Goal: Register for event/course

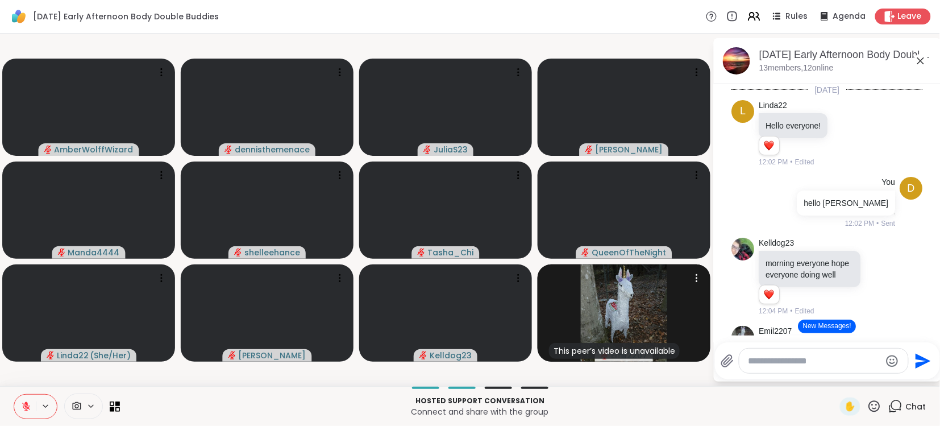
scroll to position [1063, 0]
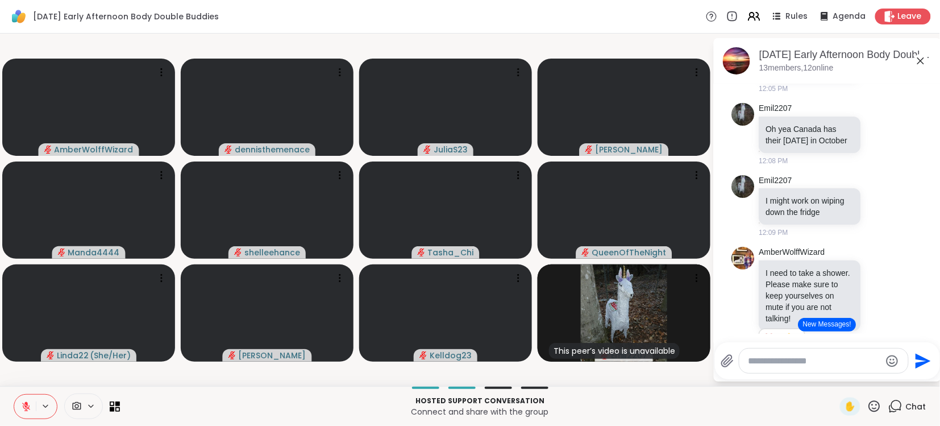
click at [823, 323] on button "New Messages!" at bounding box center [826, 325] width 57 height 14
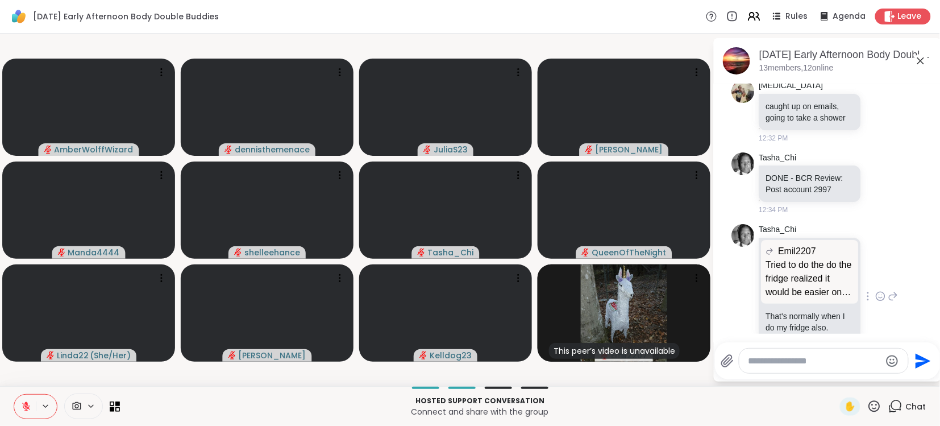
scroll to position [0, 0]
click at [915, 285] on div "Tasha_Chi Emil2207 Tried to do the do the fridge realized it would be easier on…" at bounding box center [827, 298] width 191 height 154
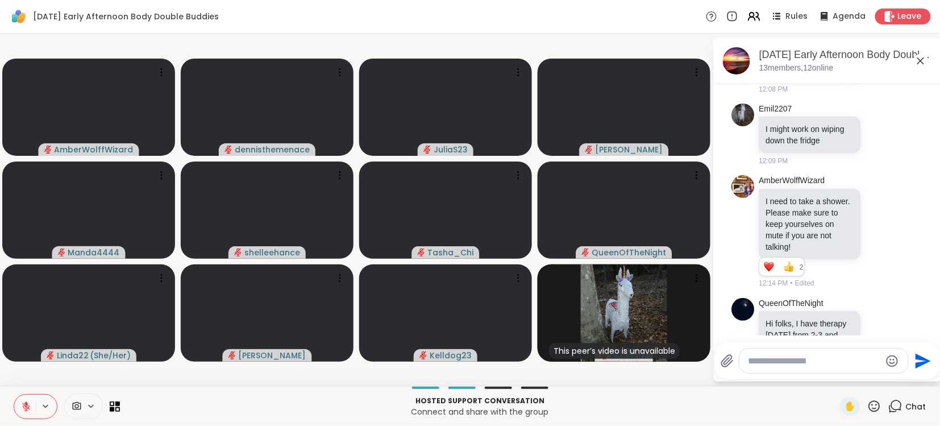
scroll to position [1167, 0]
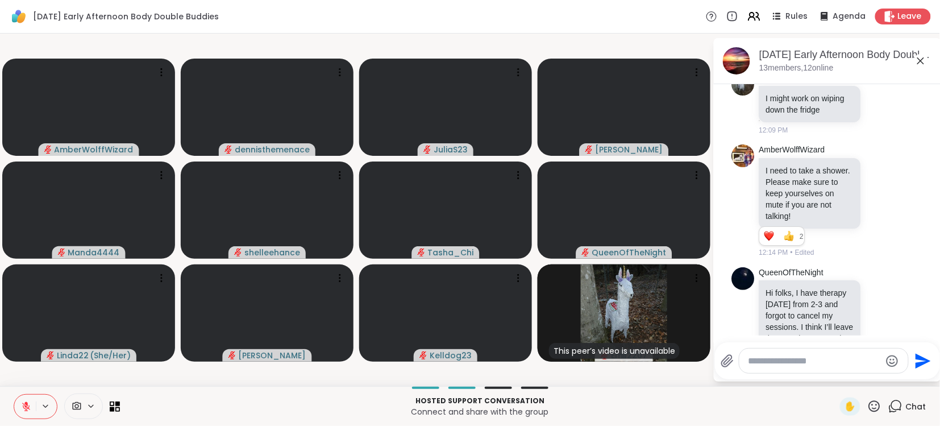
click at [934, 275] on div "Today L Linda22 Hello everyone! 1 1 12:02 PM • Edited d You hello linda 12:02 P…" at bounding box center [827, 39] width 227 height 2245
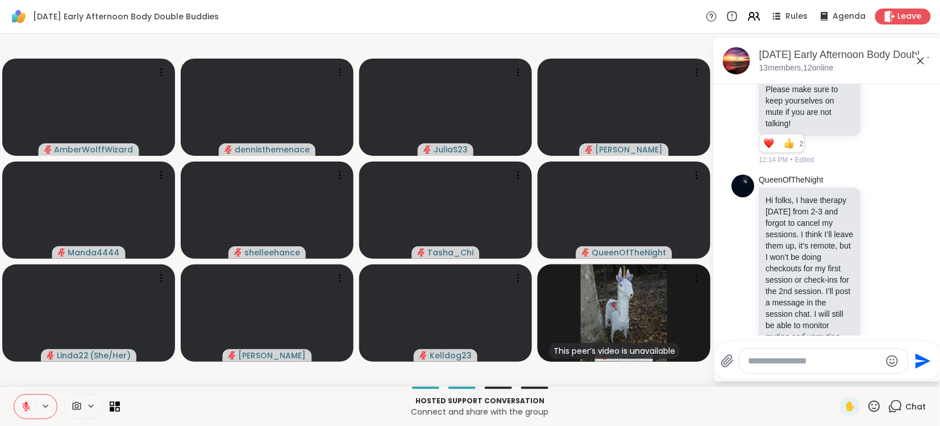
scroll to position [1258, 0]
click at [785, 215] on p "Hi folks, I have therapy today from 2-3 and forgot to cancel my sessions. I thi…" at bounding box center [810, 270] width 88 height 148
click at [819, 189] on div "Hi folks, I have therapy today from 2-3 and forgot to cancel my sessions. I thi…" at bounding box center [810, 269] width 102 height 161
click at [807, 257] on p "Hi folks, I have therapy today from 2-3 and forgot to cancel my sessions. I thi…" at bounding box center [810, 270] width 88 height 148
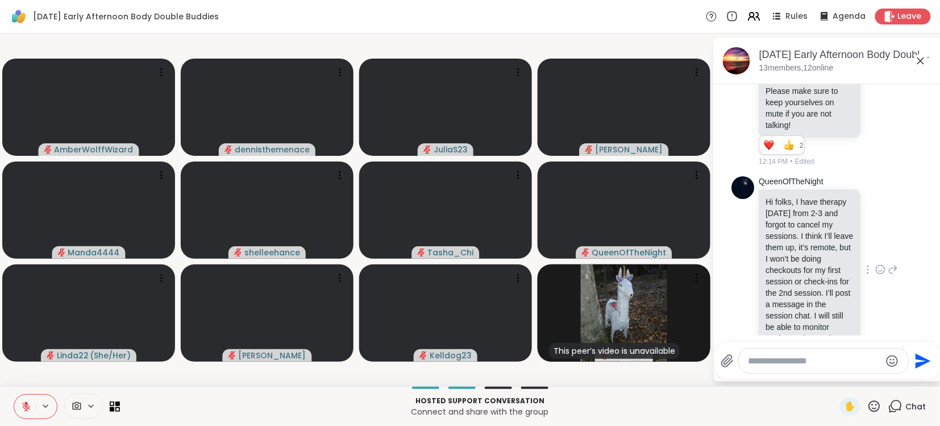
click at [807, 257] on p "Hi folks, I have therapy today from 2-3 and forgot to cancel my sessions. I thi…" at bounding box center [810, 270] width 88 height 148
click at [839, 299] on p "Hi folks, I have therapy today from 2-3 and forgot to cancel my sessions. I thi…" at bounding box center [810, 270] width 88 height 148
click at [837, 298] on p "Hi folks, I have therapy today from 2-3 and forgot to cancel my sessions. I thi…" at bounding box center [810, 270] width 88 height 148
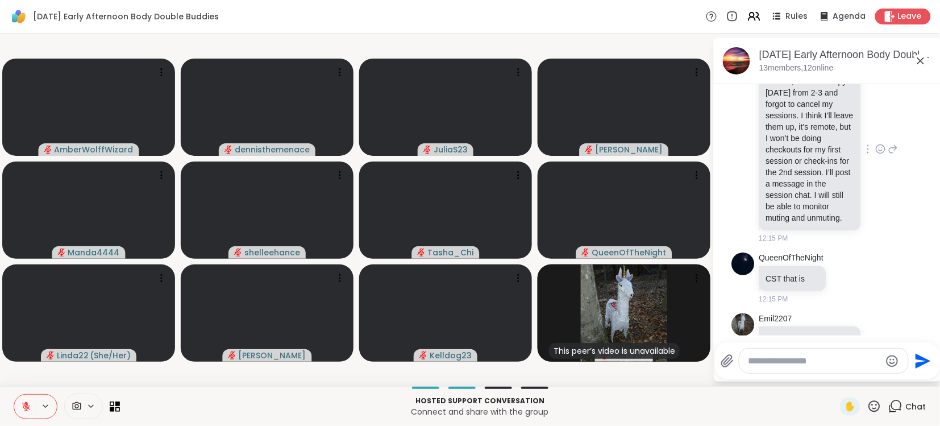
scroll to position [1379, 0]
click at [820, 148] on p "Hi folks, I have therapy today from 2-3 and forgot to cancel my sessions. I thi…" at bounding box center [810, 149] width 88 height 148
click at [807, 120] on p "Hi folks, I have therapy today from 2-3 and forgot to cancel my sessions. I thi…" at bounding box center [810, 149] width 88 height 148
click at [804, 118] on p "Hi folks, I have therapy today from 2-3 and forgot to cancel my sessions. I thi…" at bounding box center [810, 149] width 88 height 148
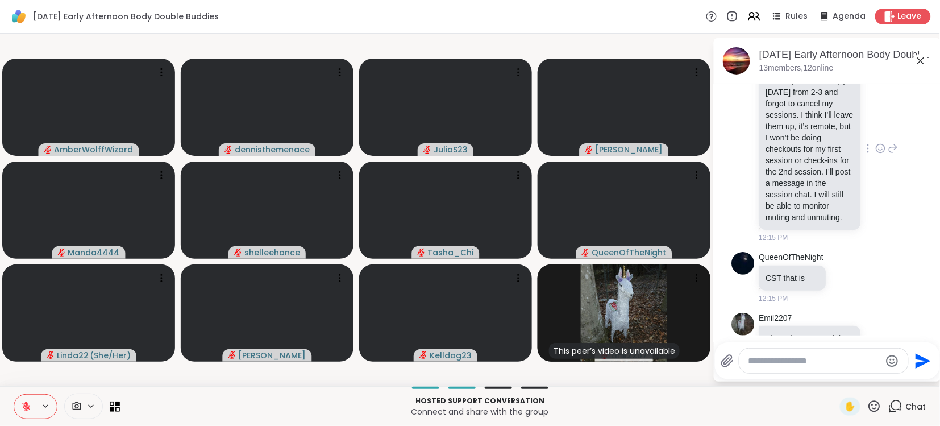
click at [804, 118] on p "Hi folks, I have therapy today from 2-3 and forgot to cancel my sessions. I thi…" at bounding box center [810, 149] width 88 height 148
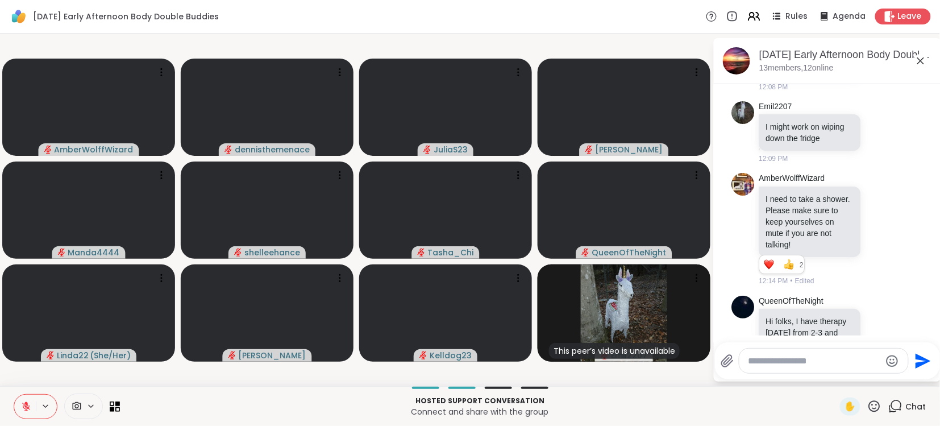
scroll to position [1136, 0]
click at [812, 318] on p "Hi folks, I have therapy today from 2-3 and forgot to cancel my sessions. I thi…" at bounding box center [810, 392] width 88 height 148
click at [803, 318] on p "Hi folks, I have therapy today from 2-3 and forgot to cancel my sessions. I thi…" at bounding box center [810, 392] width 88 height 148
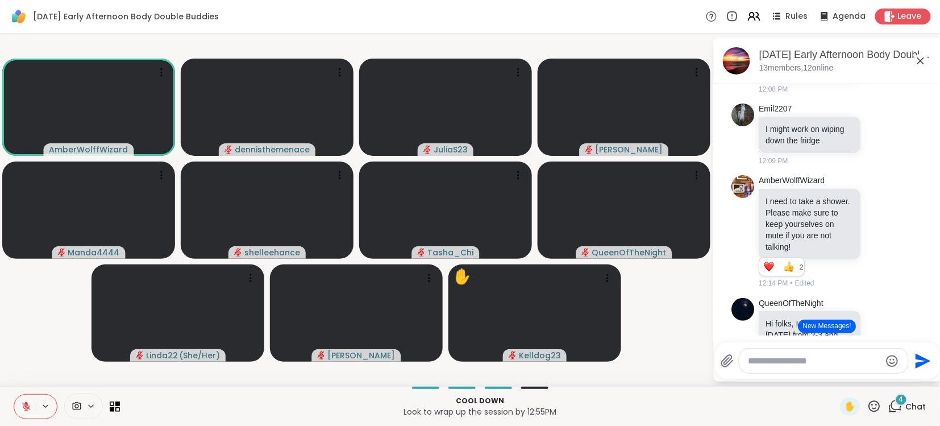
click at [30, 406] on icon at bounding box center [26, 406] width 10 height 10
click at [822, 327] on button "New Messages!" at bounding box center [826, 326] width 57 height 14
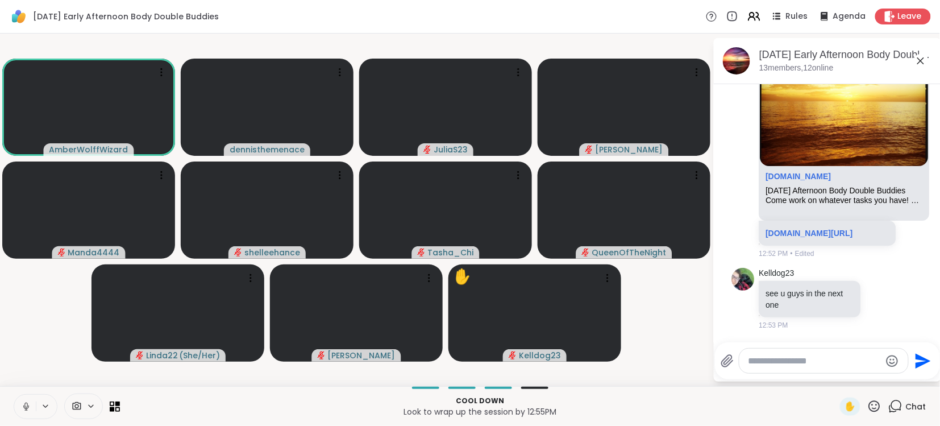
scroll to position [2474, 0]
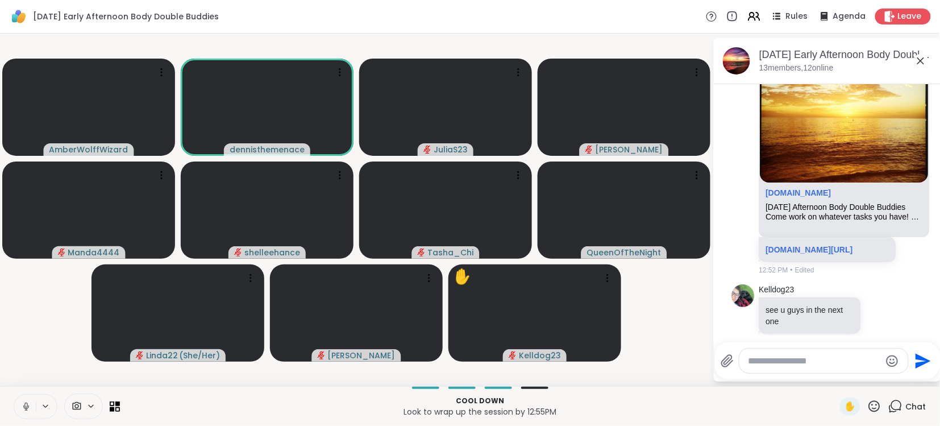
click at [24, 404] on icon at bounding box center [26, 406] width 10 height 10
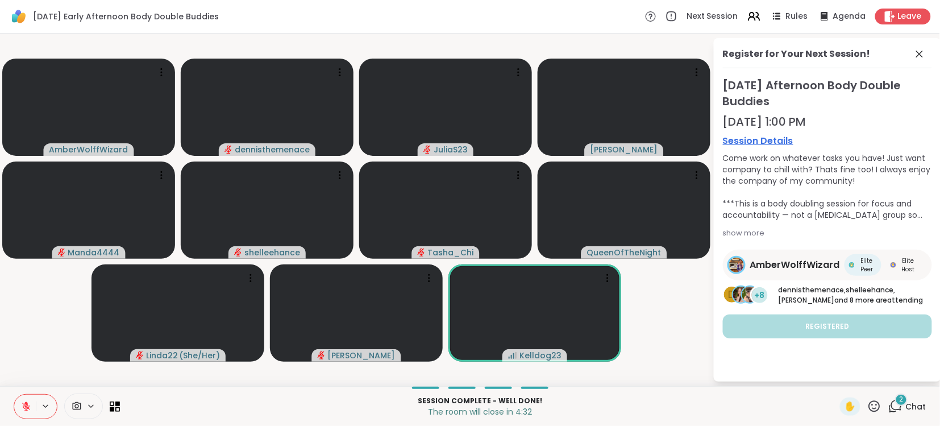
click at [608, 415] on p "The room will close in 4:32" at bounding box center [480, 411] width 706 height 11
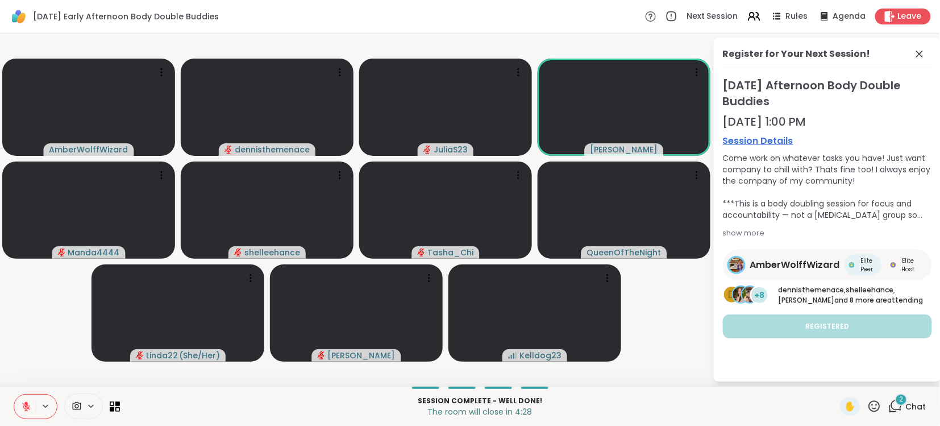
click at [917, 404] on span "Chat" at bounding box center [916, 406] width 20 height 11
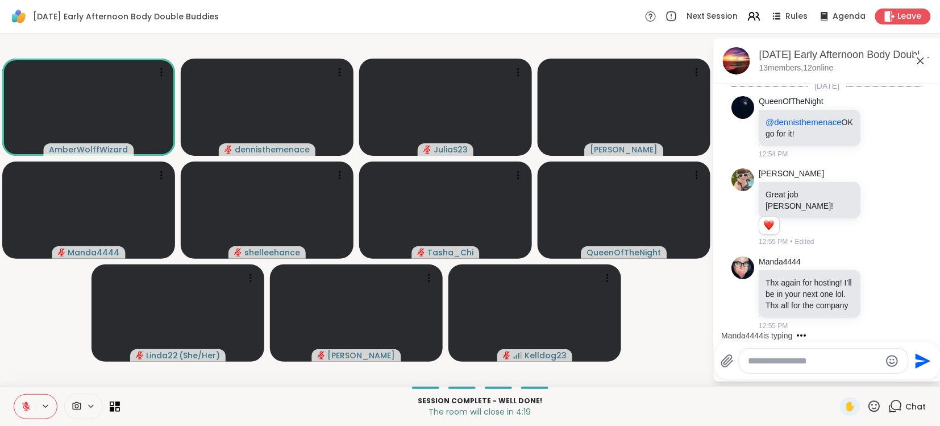
scroll to position [2717, 0]
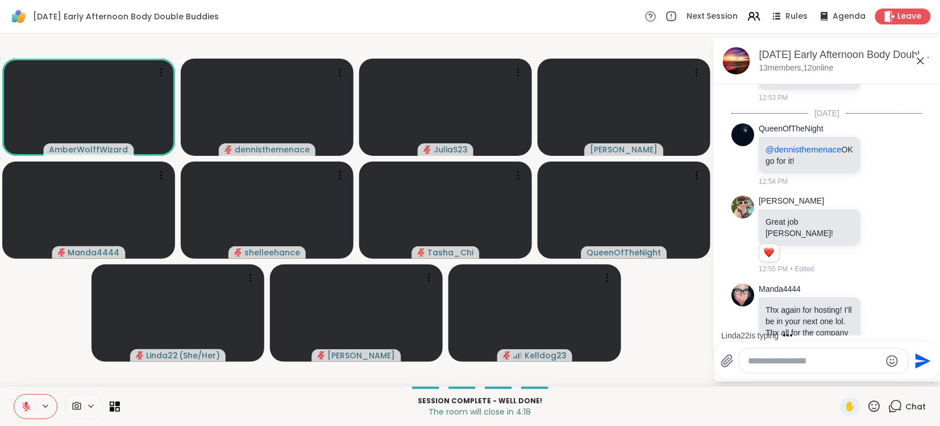
click at [880, 411] on icon at bounding box center [874, 406] width 14 height 14
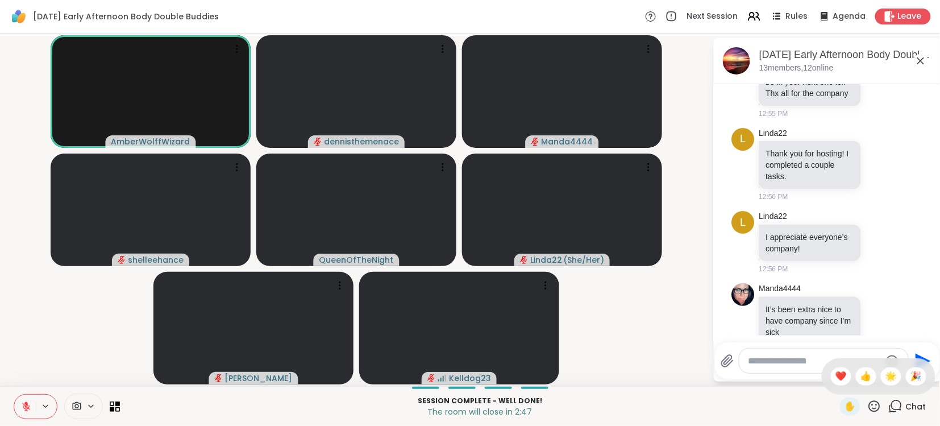
scroll to position [2973, 0]
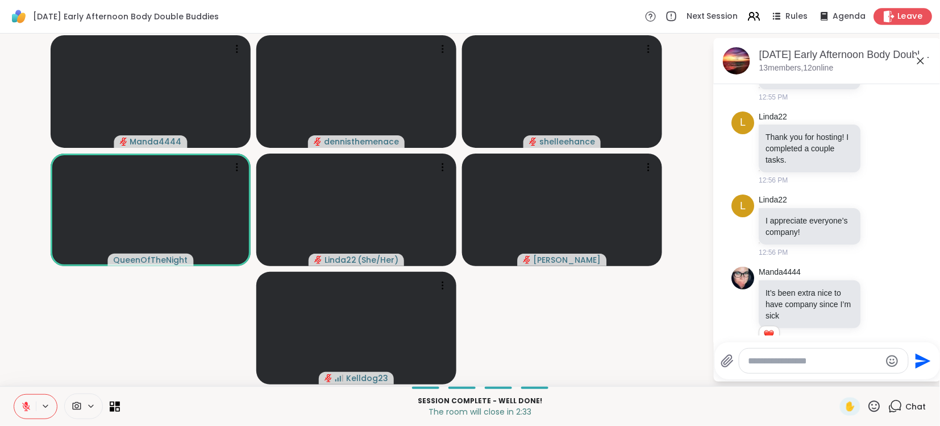
click at [912, 16] on span "Leave" at bounding box center [910, 17] width 25 height 12
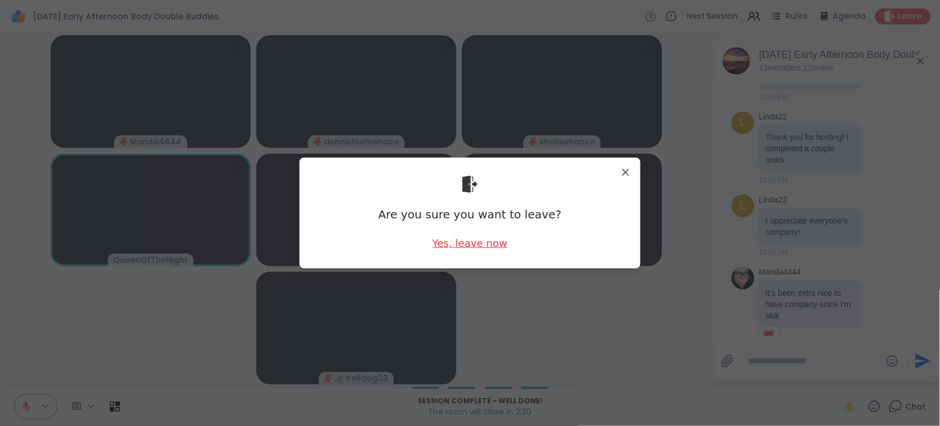
click at [467, 243] on div "Yes, leave now" at bounding box center [469, 243] width 75 height 14
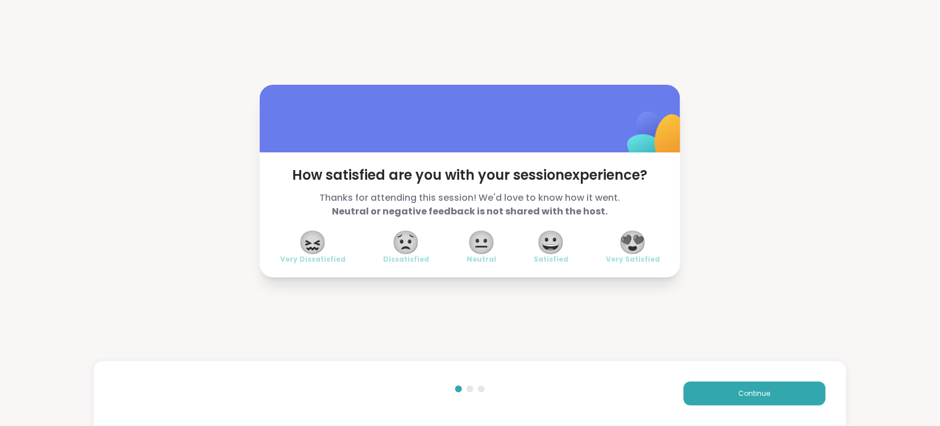
click at [636, 243] on span "😍" at bounding box center [633, 242] width 28 height 20
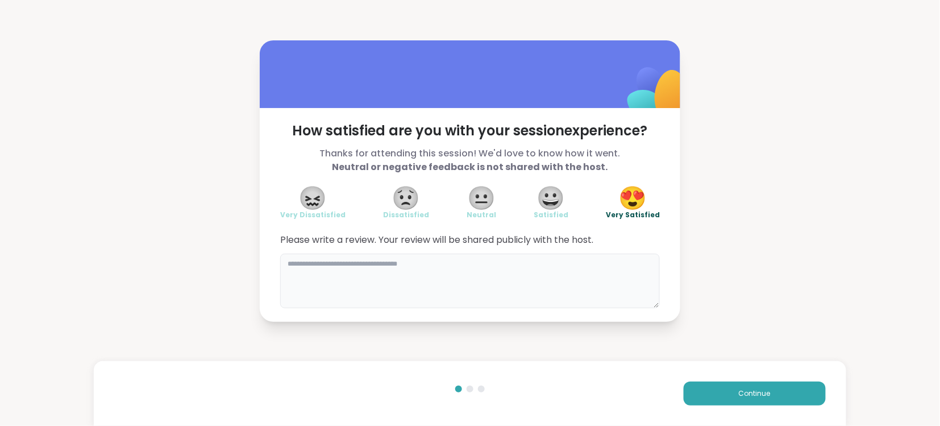
click at [576, 270] on textarea at bounding box center [470, 280] width 380 height 55
click at [661, 59] on img at bounding box center [657, 94] width 113 height 113
click at [392, 261] on textarea "**********" at bounding box center [470, 280] width 380 height 55
type textarea "**********"
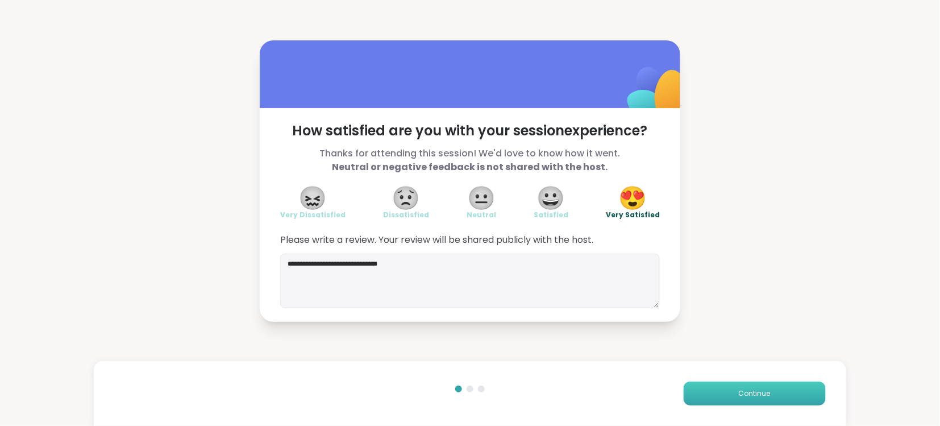
click at [751, 390] on span "Continue" at bounding box center [755, 393] width 32 height 10
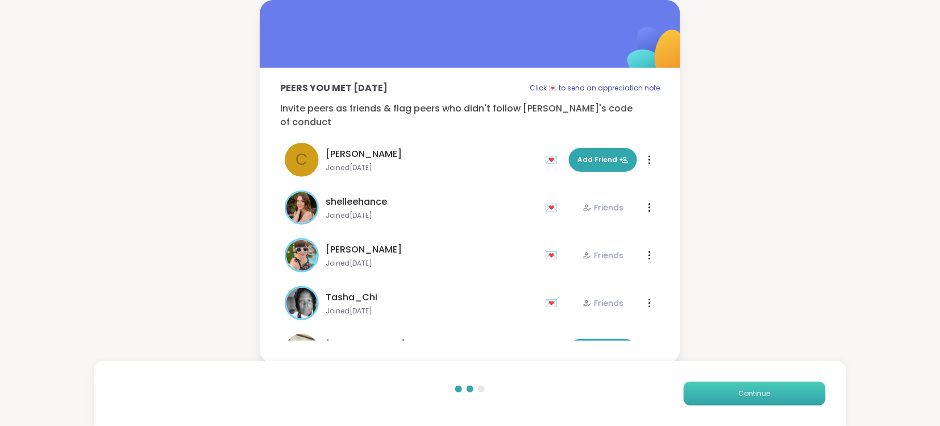
click at [751, 390] on span "Continue" at bounding box center [755, 393] width 32 height 10
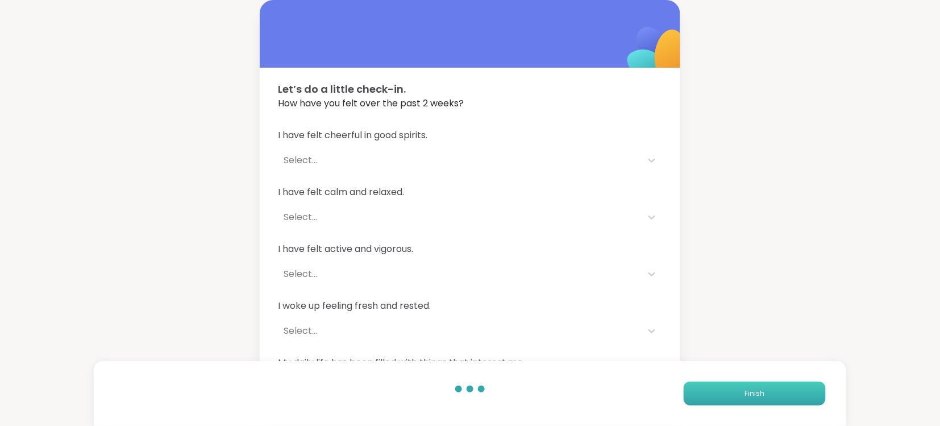
click at [751, 390] on span "Finish" at bounding box center [754, 393] width 20 height 10
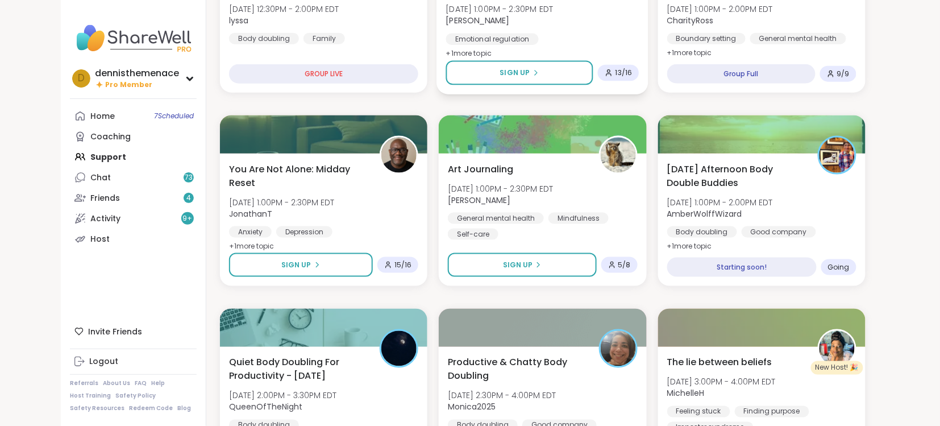
scroll to position [424, 0]
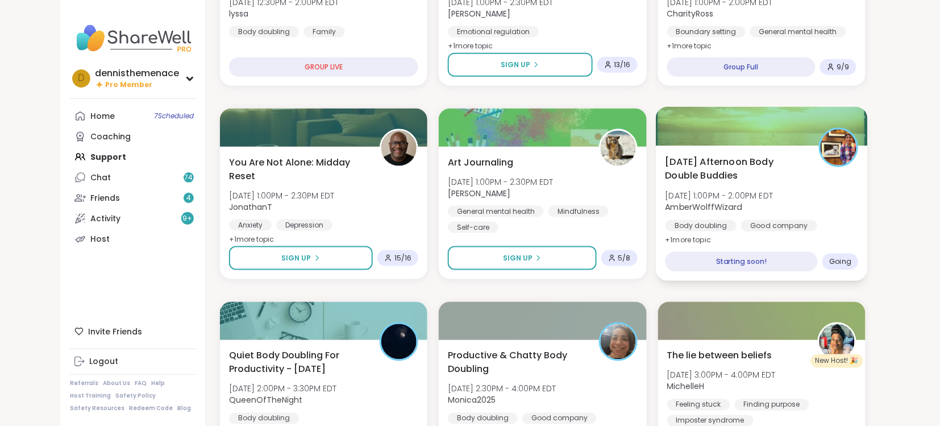
click at [739, 199] on span "[DATE] 1:00PM - 2:00PM EDT" at bounding box center [719, 195] width 108 height 11
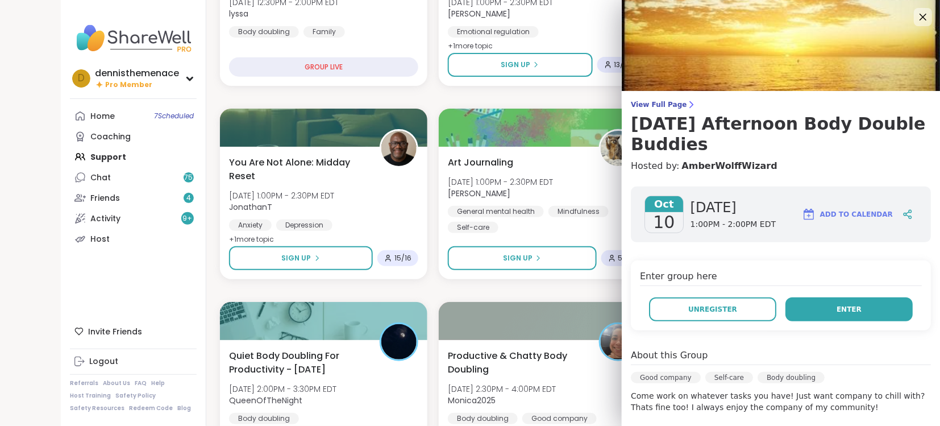
click at [847, 304] on span "Enter" at bounding box center [849, 309] width 25 height 10
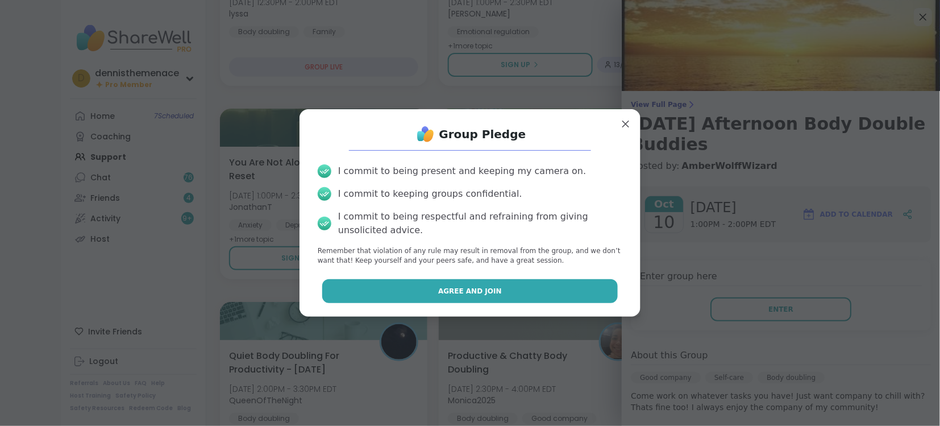
click at [478, 298] on button "Agree and Join" at bounding box center [470, 291] width 296 height 24
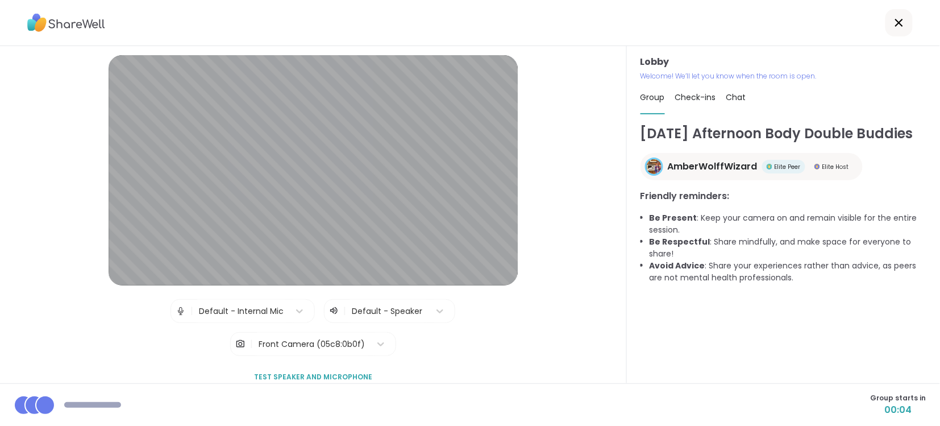
click at [487, 418] on div "Group starts in 00:04" at bounding box center [470, 404] width 940 height 43
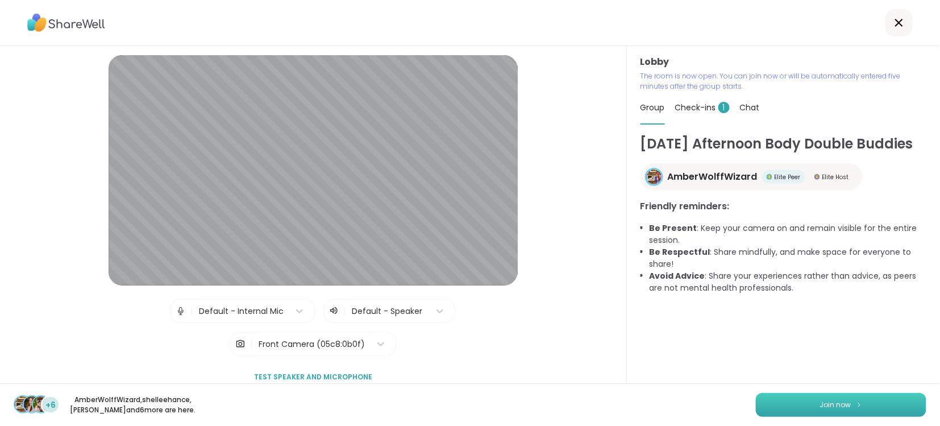
click at [841, 393] on button "Join now" at bounding box center [841, 405] width 170 height 24
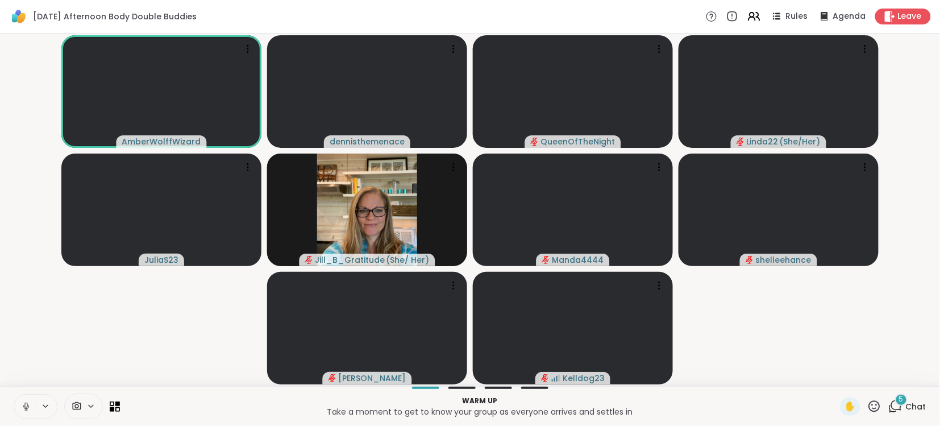
click at [29, 403] on icon at bounding box center [26, 406] width 10 height 10
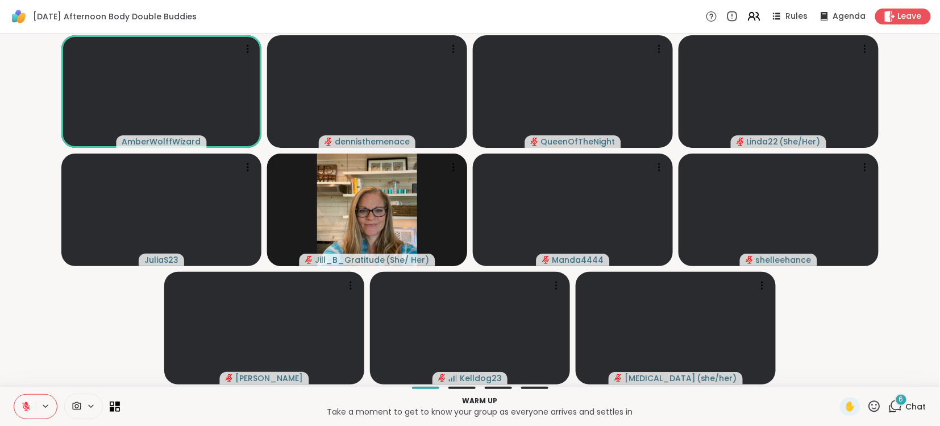
click at [912, 405] on span "Chat" at bounding box center [916, 406] width 20 height 11
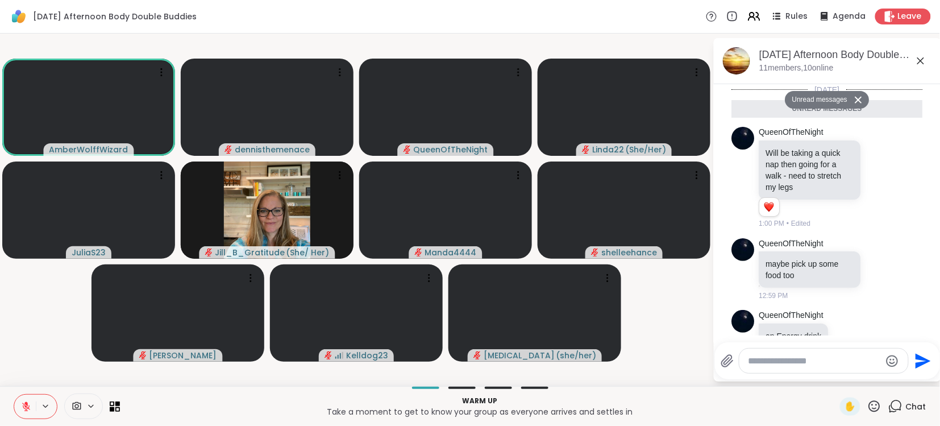
scroll to position [275, 0]
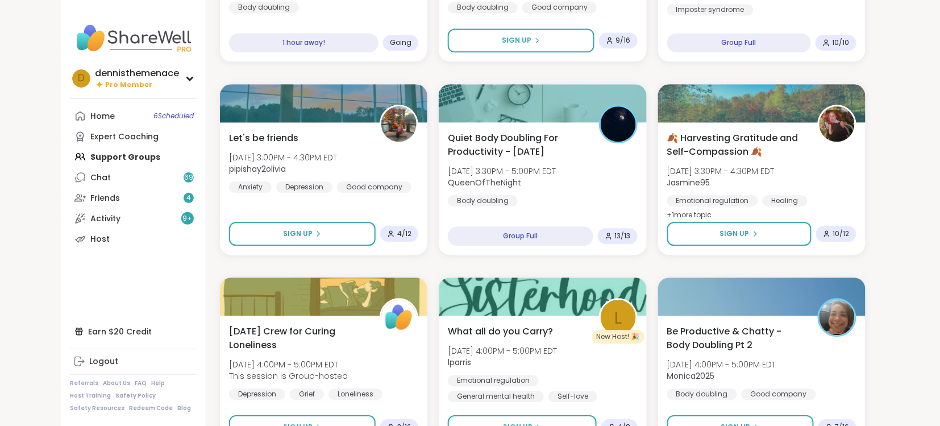
scroll to position [859, 0]
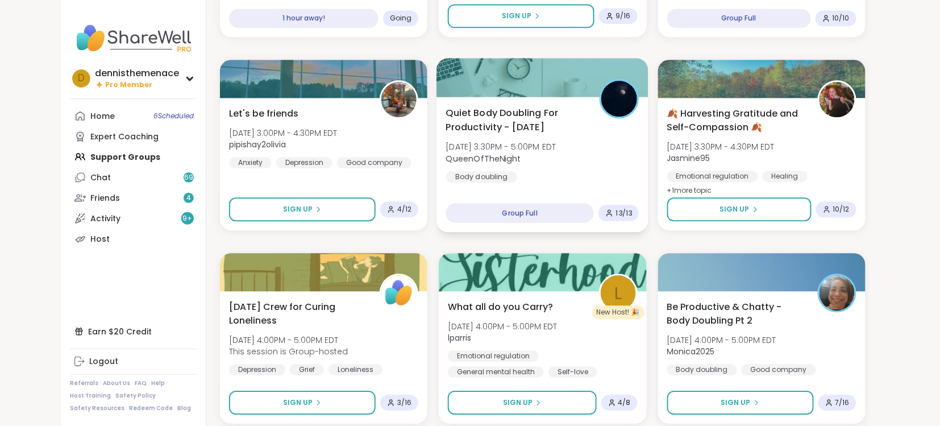
click at [559, 164] on div "Quiet Body Doubling For Productivity - Friday Fri, Oct 10 | 3:30PM - 5:00PM EDT…" at bounding box center [542, 144] width 193 height 77
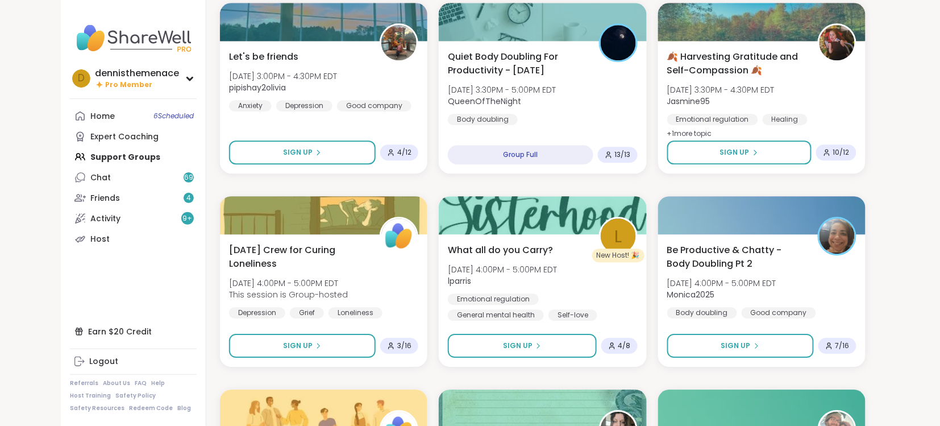
scroll to position [939, 0]
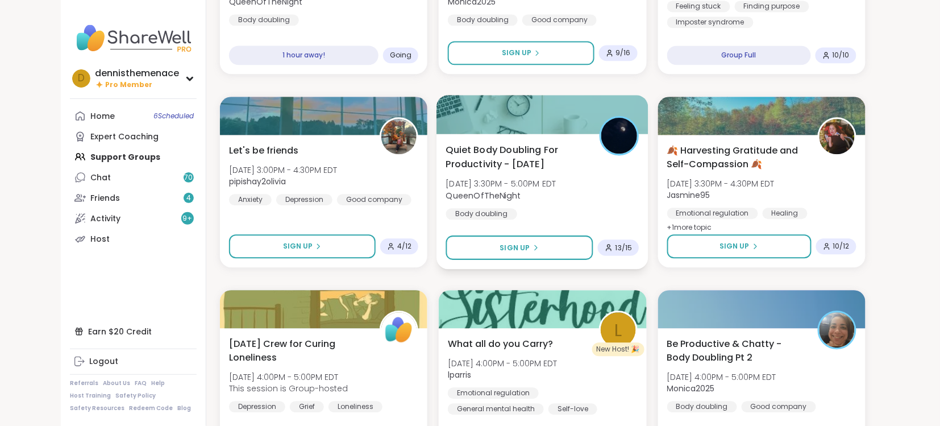
scroll to position [826, 0]
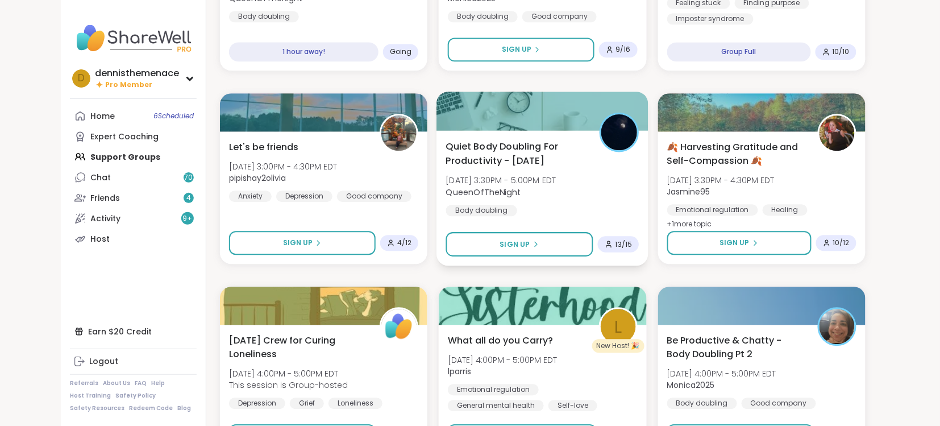
click at [492, 205] on div "Body doubling" at bounding box center [481, 210] width 71 height 11
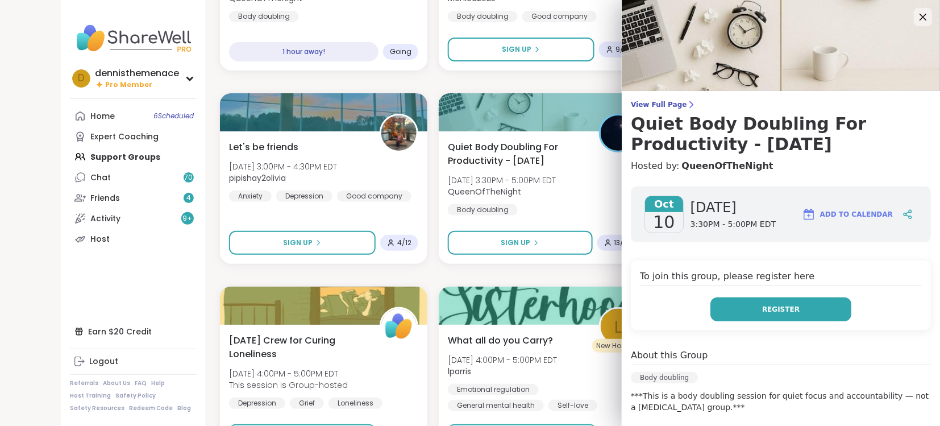
click at [770, 312] on span "Register" at bounding box center [781, 309] width 38 height 10
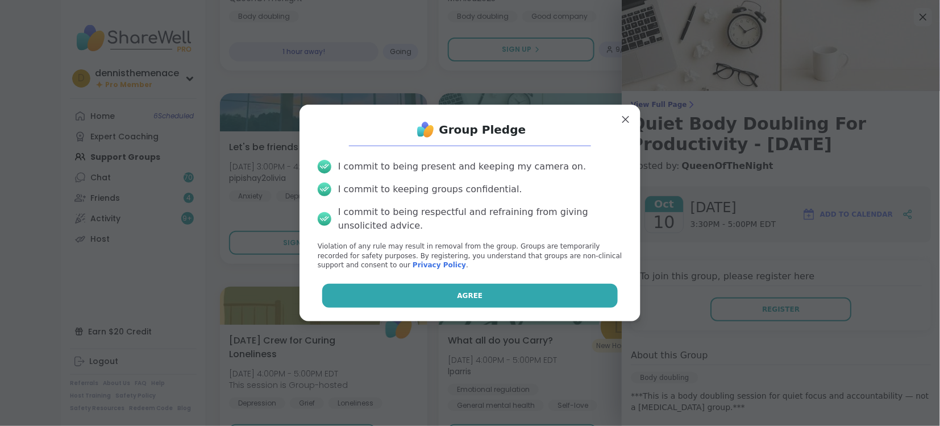
click at [515, 288] on button "Agree" at bounding box center [470, 296] width 296 height 24
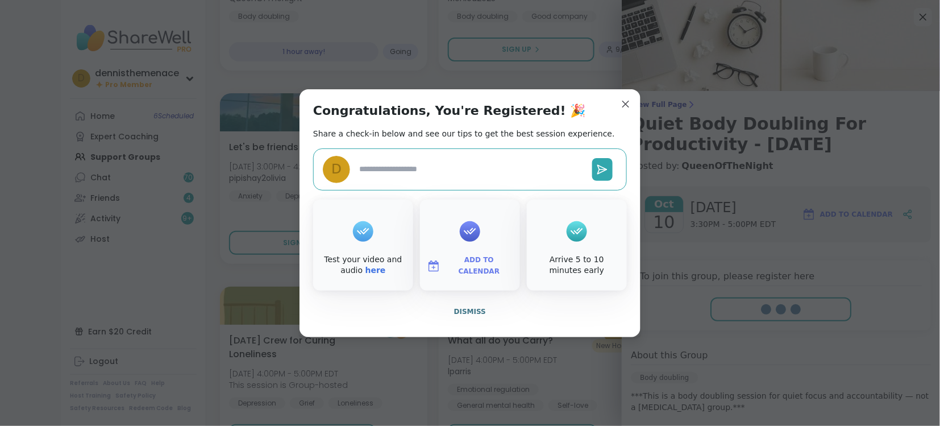
type textarea "*"
click at [470, 311] on span "Dismiss" at bounding box center [470, 311] width 32 height 8
